Goal: Transaction & Acquisition: Purchase product/service

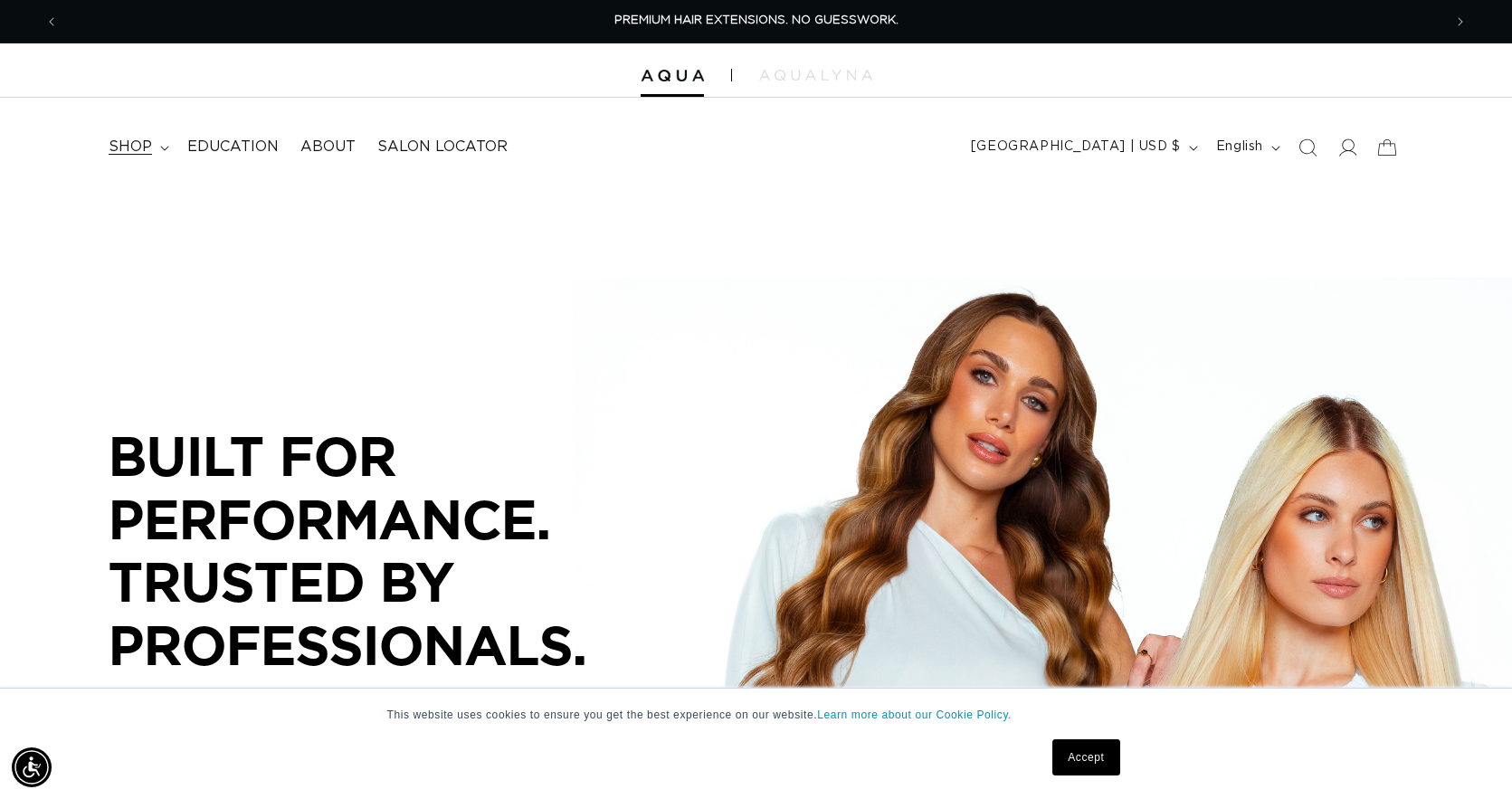
click at [128, 147] on span "shop" at bounding box center [129, 147] width 43 height 19
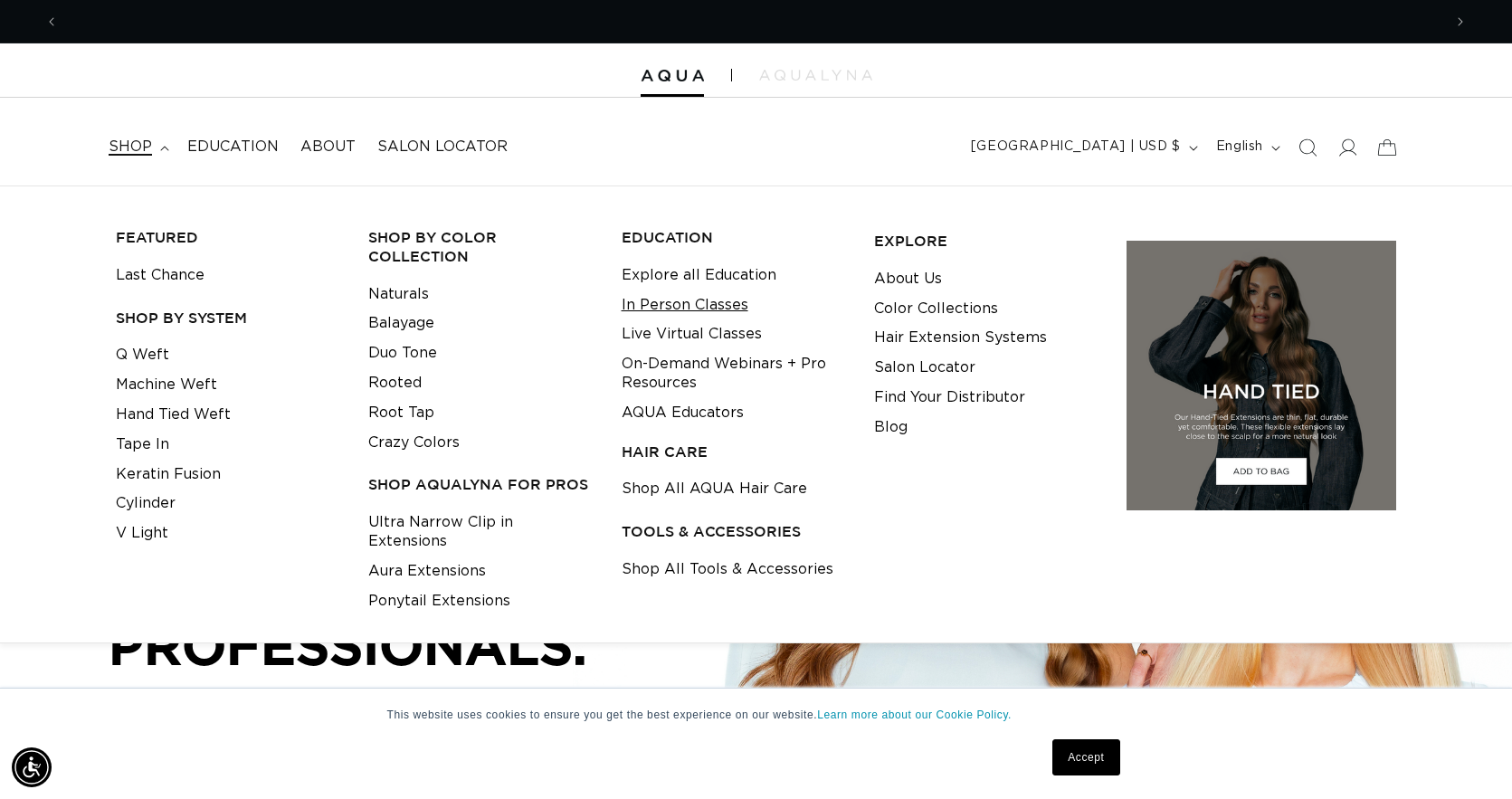
scroll to position [0, 2767]
click at [155, 355] on link "Q Weft" at bounding box center [142, 355] width 54 height 30
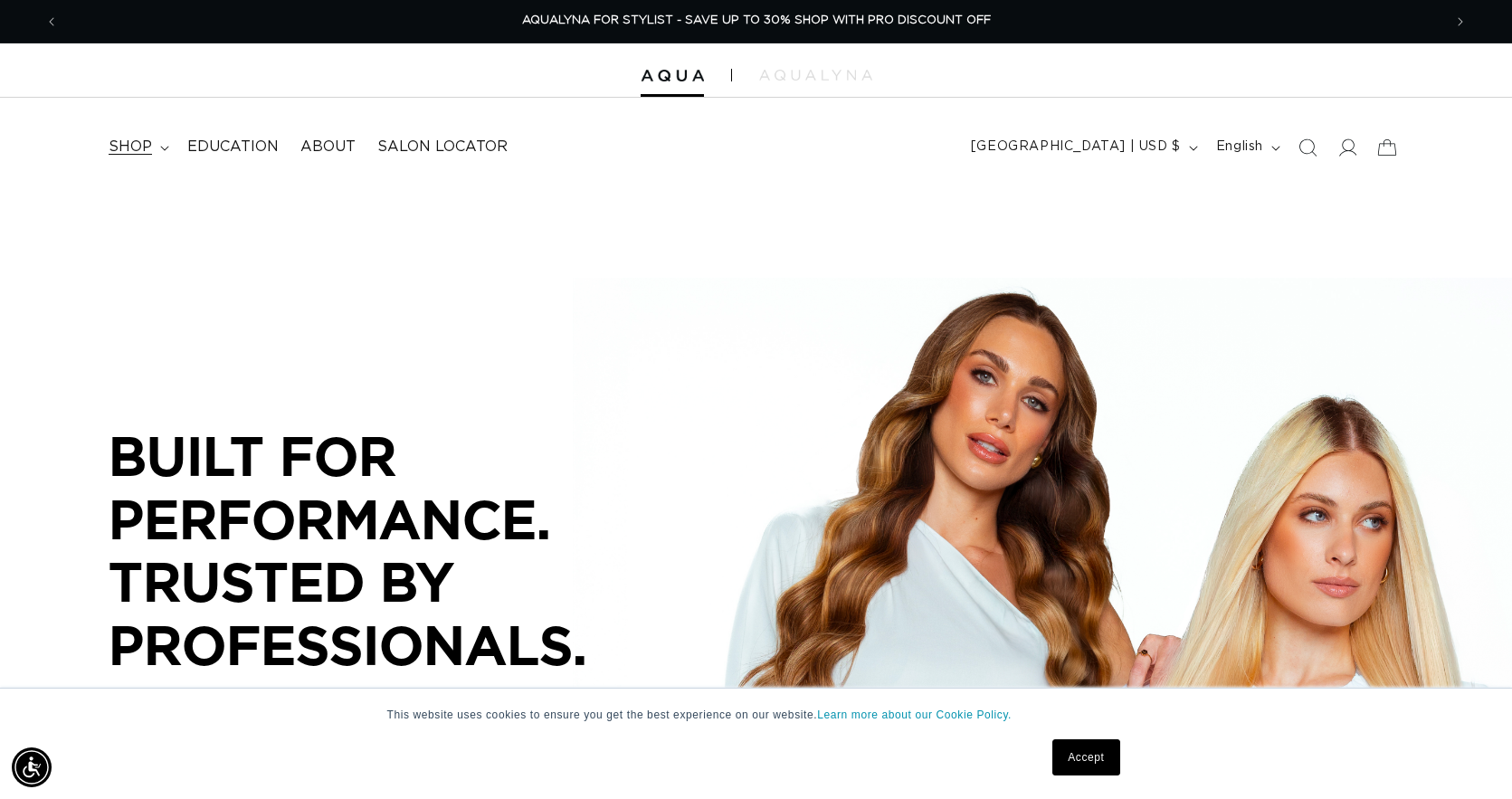
click at [138, 146] on span "shop" at bounding box center [129, 147] width 43 height 19
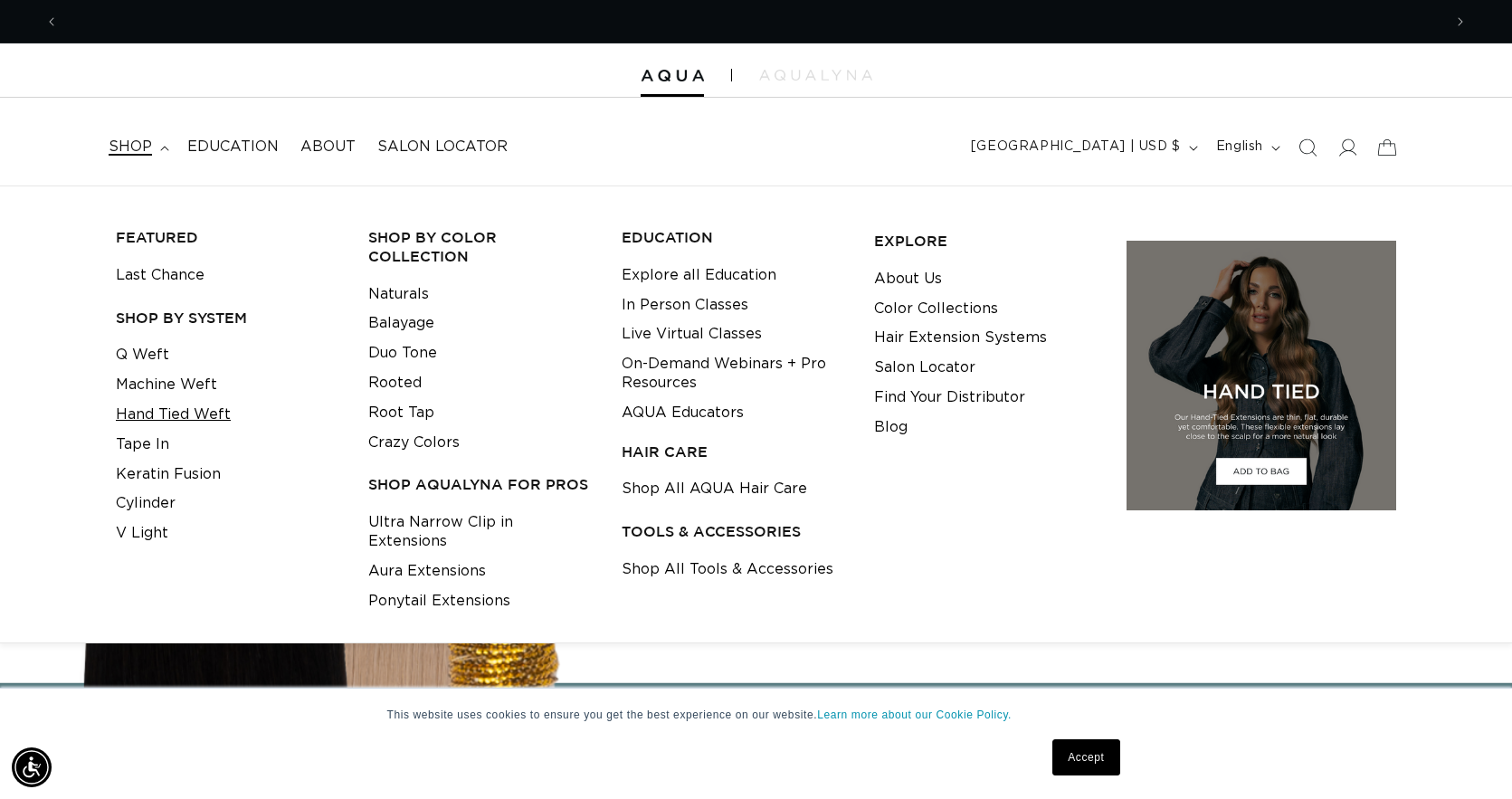
scroll to position [0, 0]
click at [197, 412] on link "Hand Tied Weft" at bounding box center [173, 415] width 115 height 30
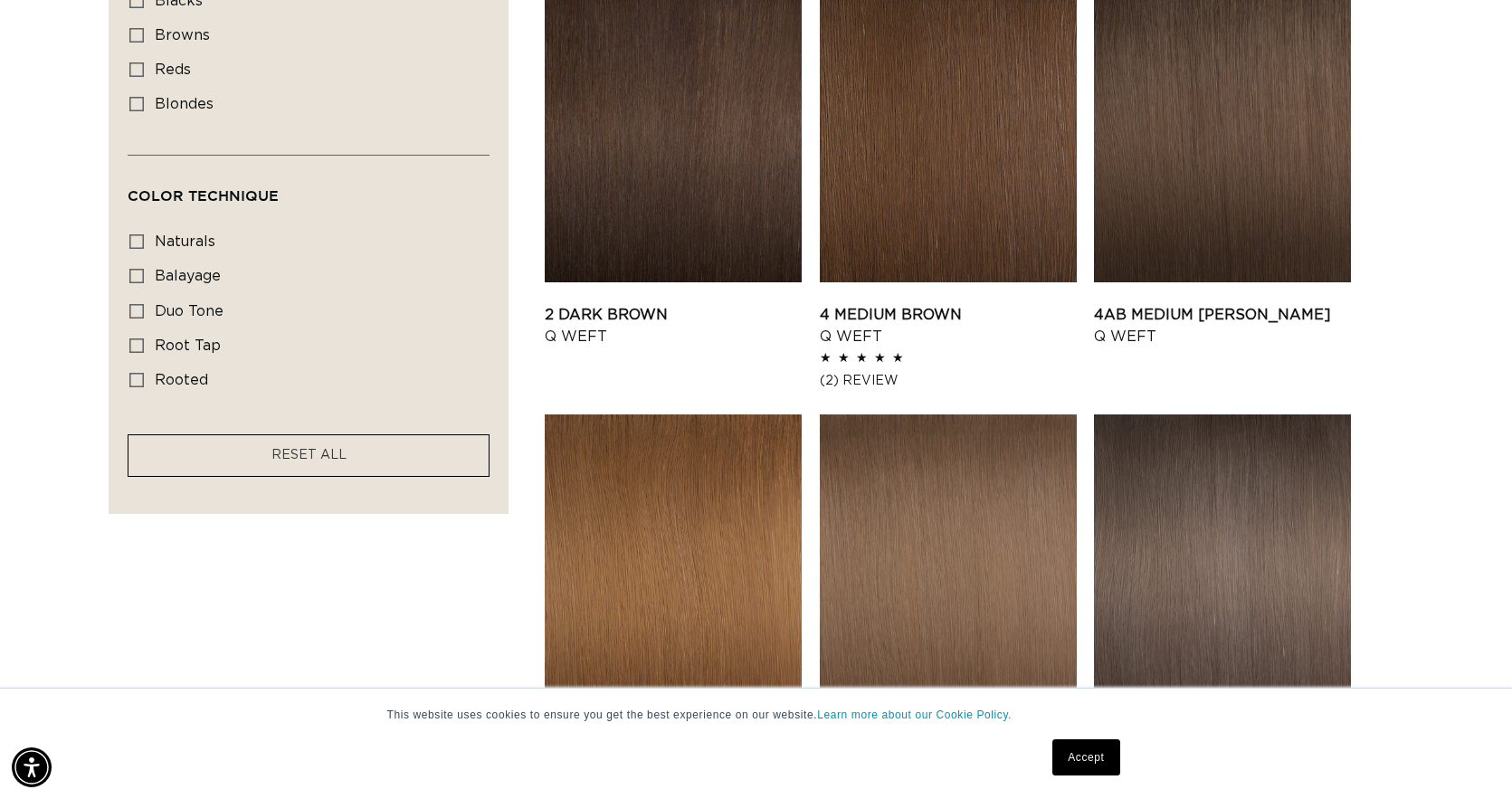
scroll to position [1099, 0]
